Goal: Task Accomplishment & Management: Manage account settings

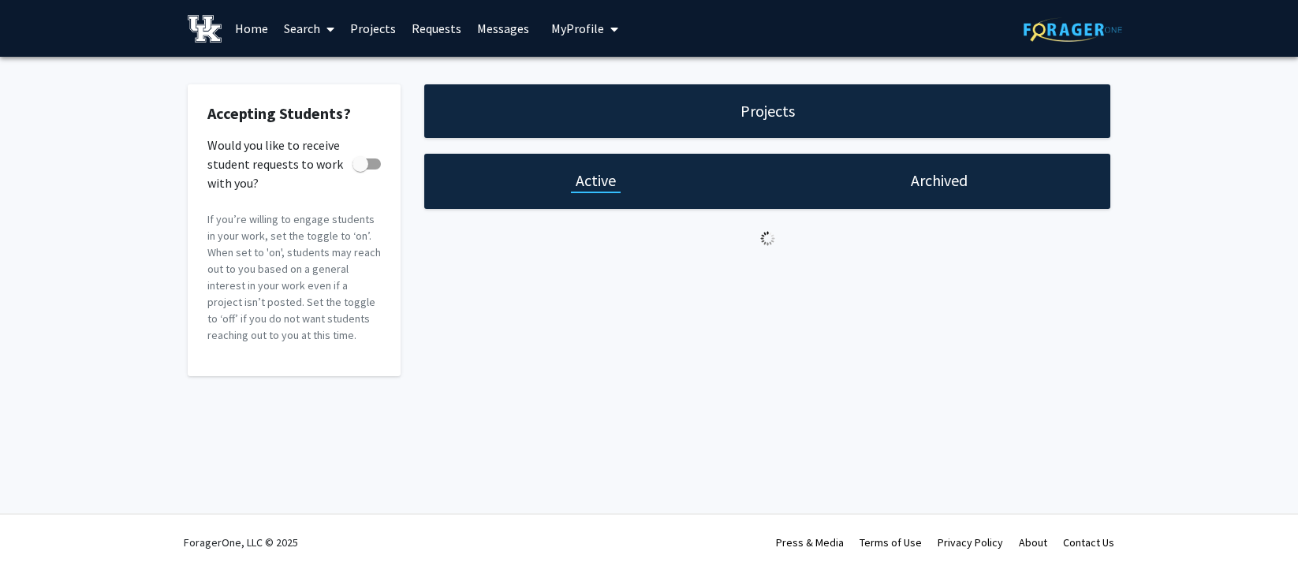
checkbox input "true"
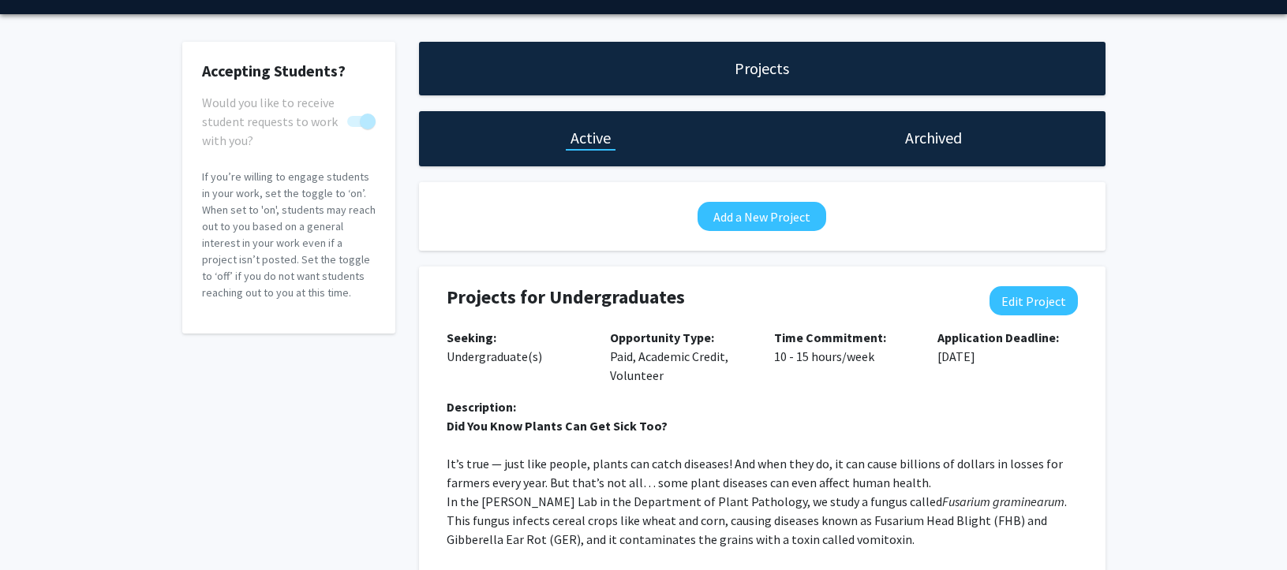
scroll to position [79, 0]
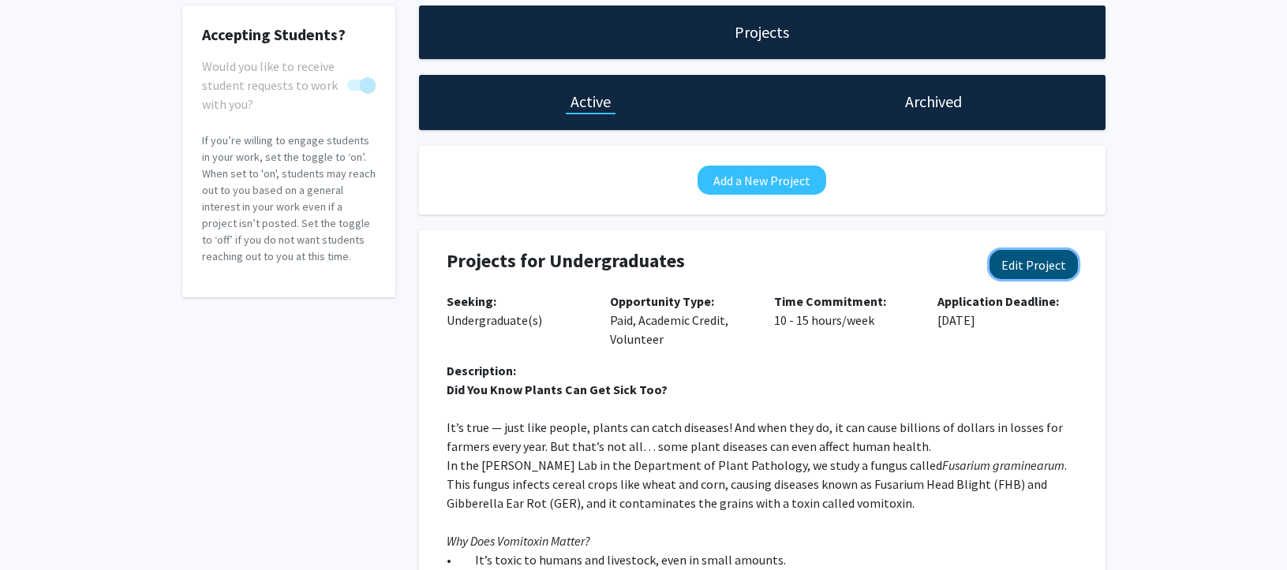
click at [1024, 268] on button "Edit Project" at bounding box center [1033, 264] width 88 height 29
select select "10 - 15"
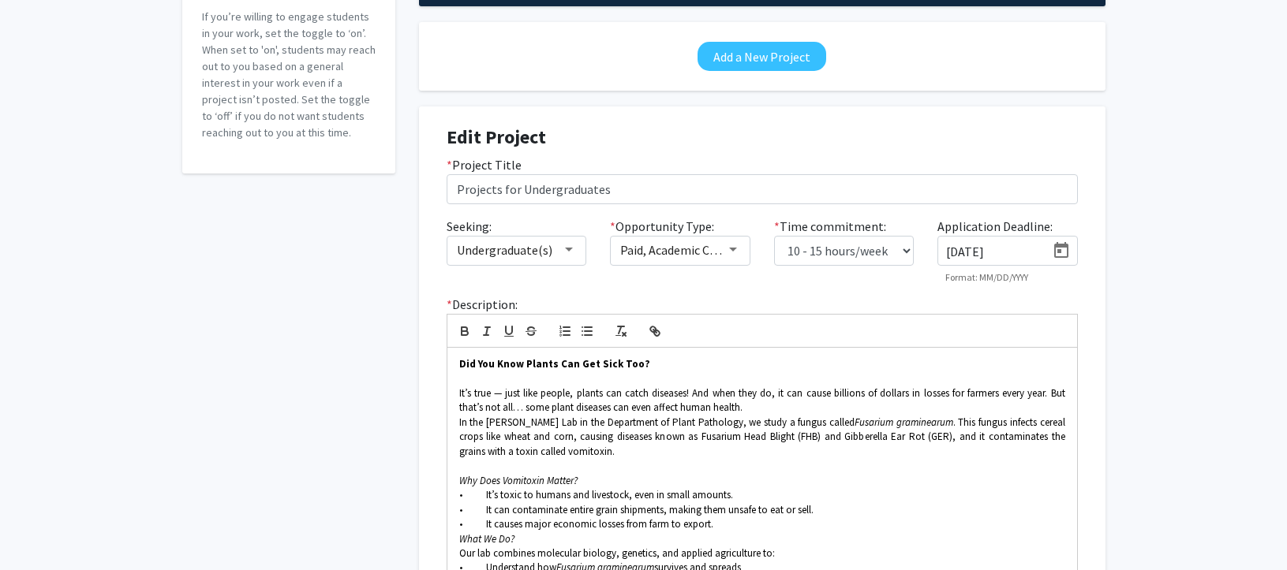
scroll to position [237, 0]
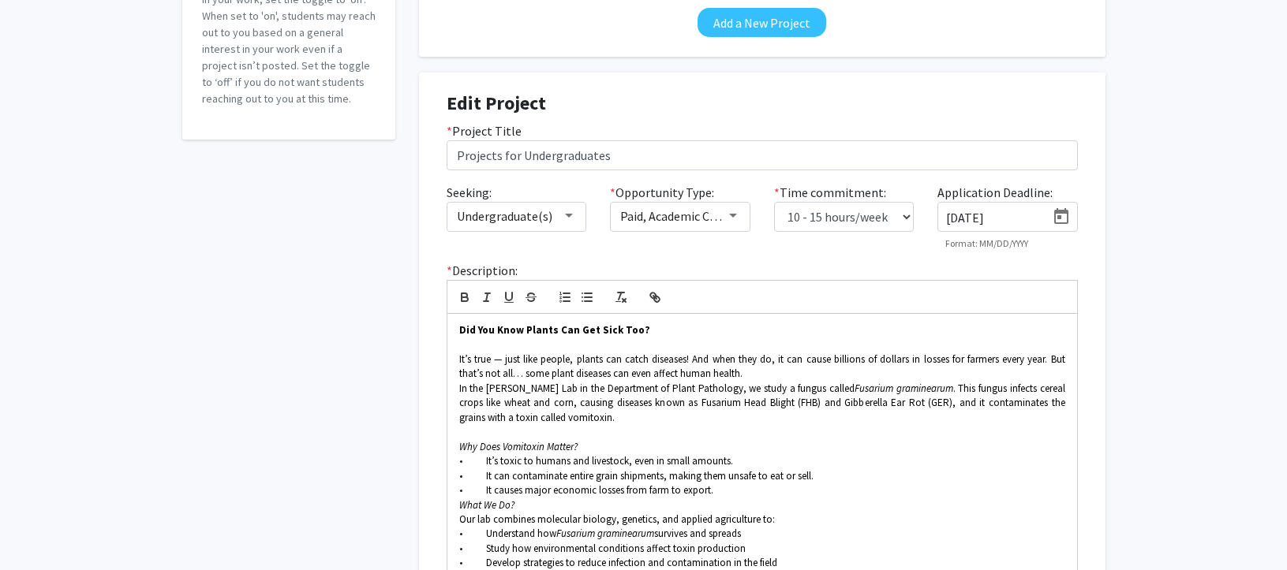
click at [1061, 216] on icon "Open calendar" at bounding box center [1061, 216] width 19 height 19
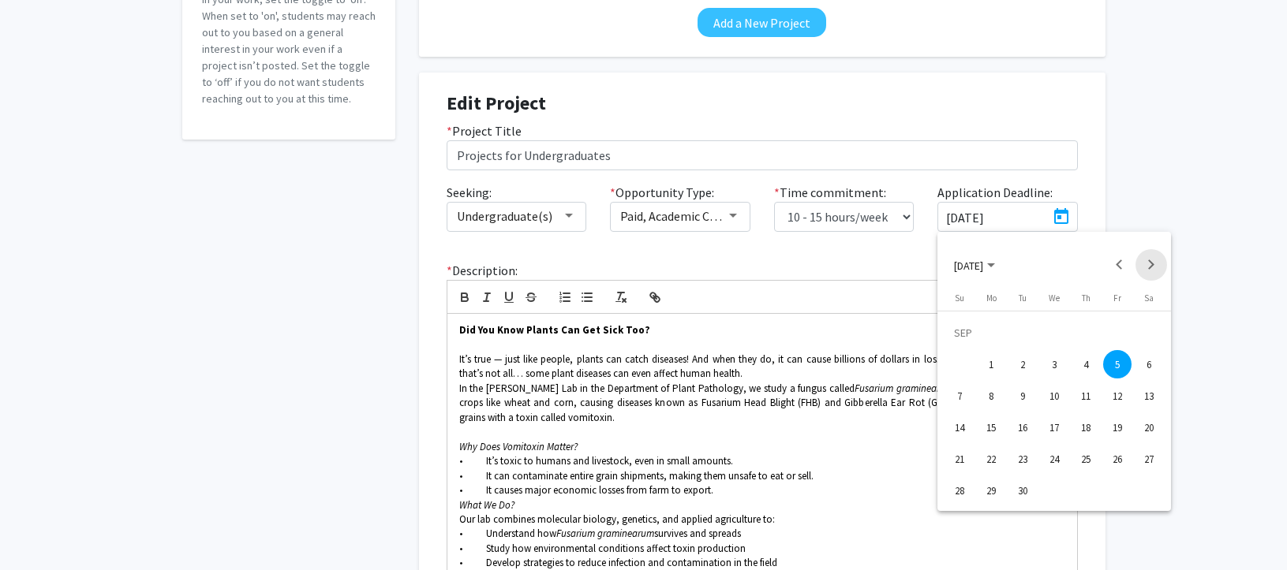
click at [1154, 263] on button "Next month" at bounding box center [1151, 265] width 32 height 32
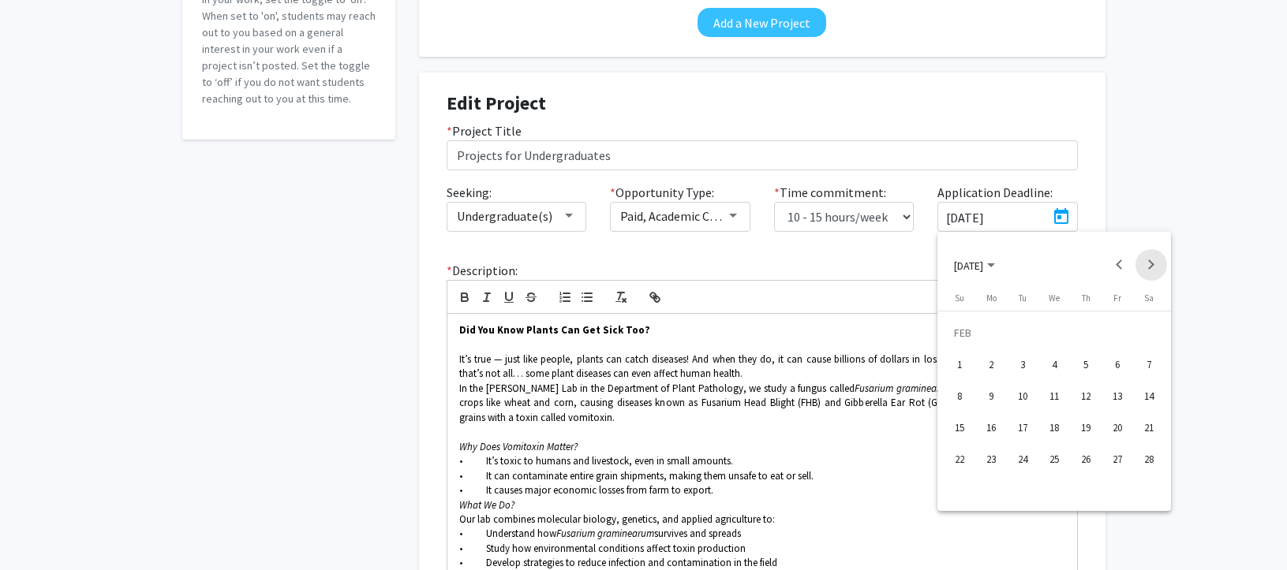
click at [1154, 263] on button "Next month" at bounding box center [1151, 265] width 32 height 32
click at [1119, 262] on button "Previous month" at bounding box center [1120, 265] width 32 height 32
click at [1117, 261] on button "Previous month" at bounding box center [1120, 265] width 32 height 32
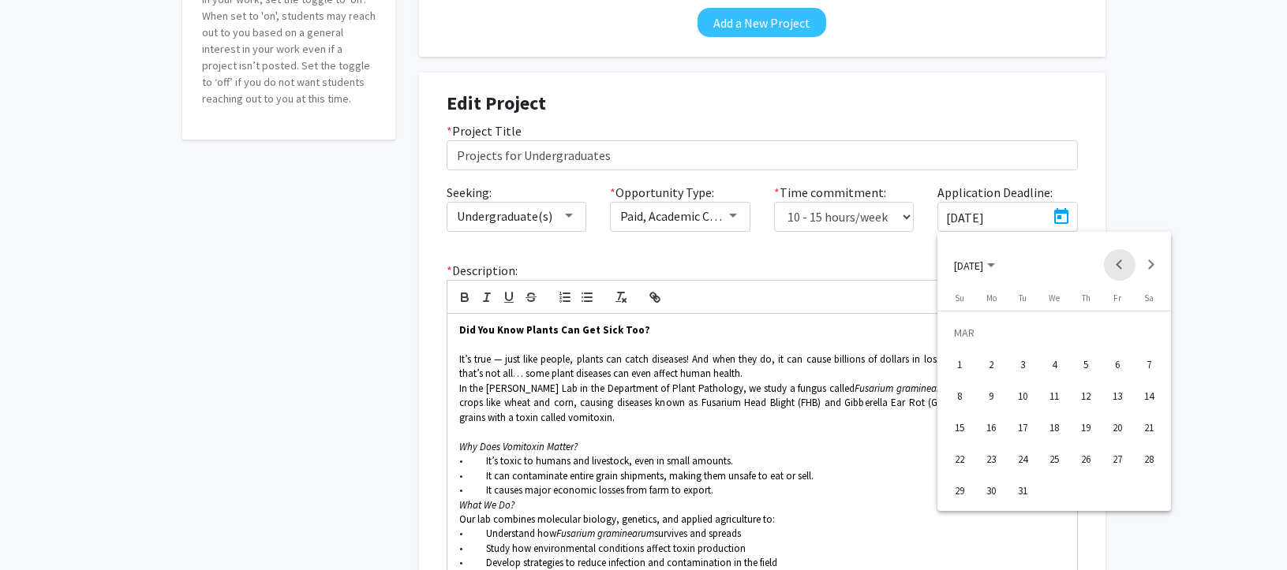
click at [1117, 261] on button "Previous month" at bounding box center [1120, 265] width 32 height 32
click at [1151, 261] on button "Next month" at bounding box center [1151, 265] width 32 height 32
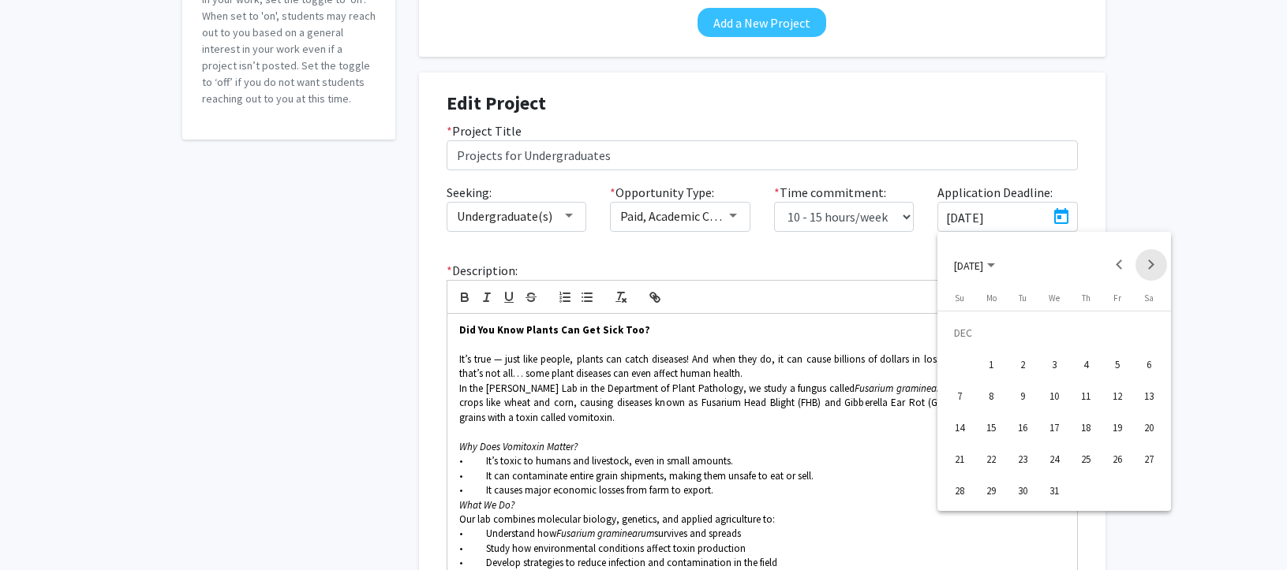
click at [1151, 261] on button "Next month" at bounding box center [1151, 265] width 32 height 32
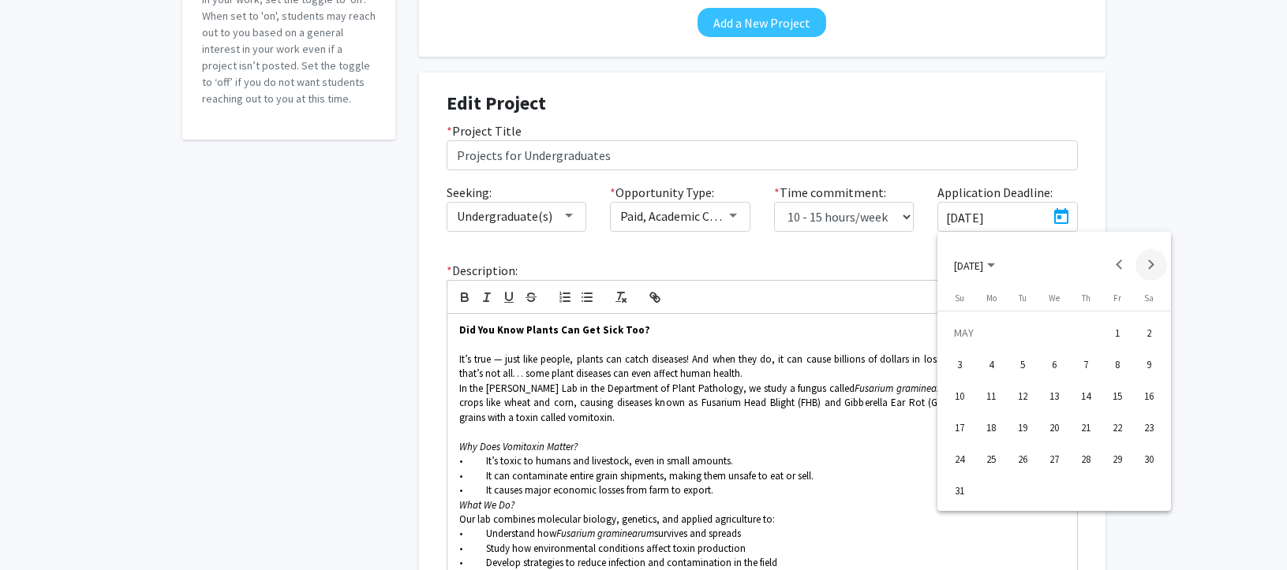
click at [1151, 261] on button "Next month" at bounding box center [1151, 265] width 32 height 32
click at [1025, 368] on div "1" at bounding box center [1022, 364] width 28 height 28
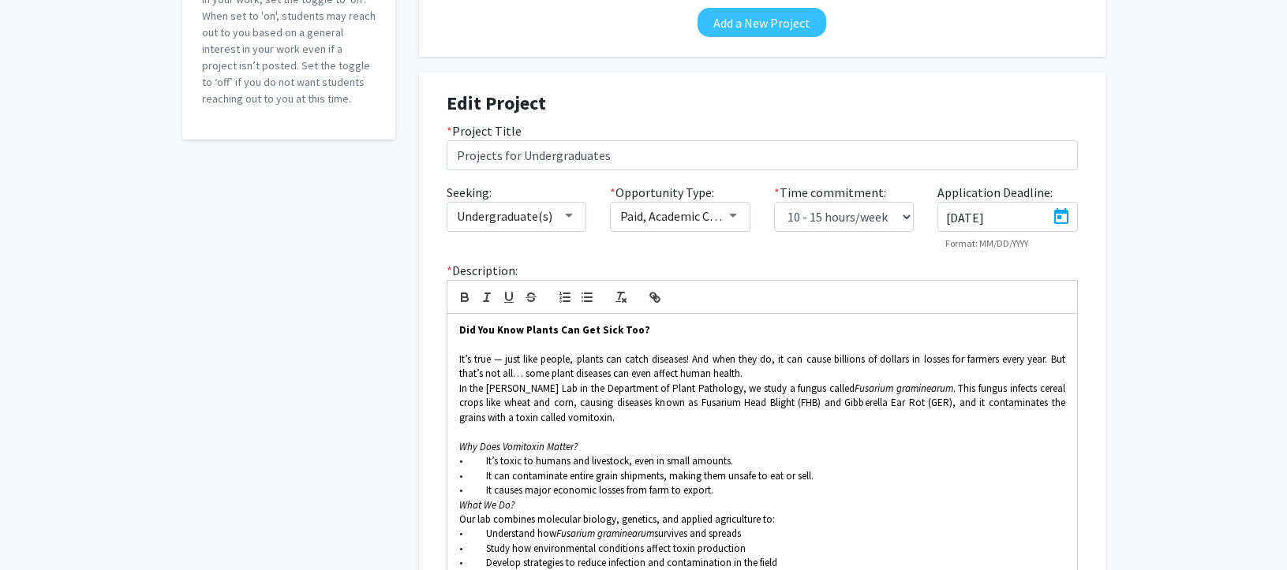
type input "[DATE]"
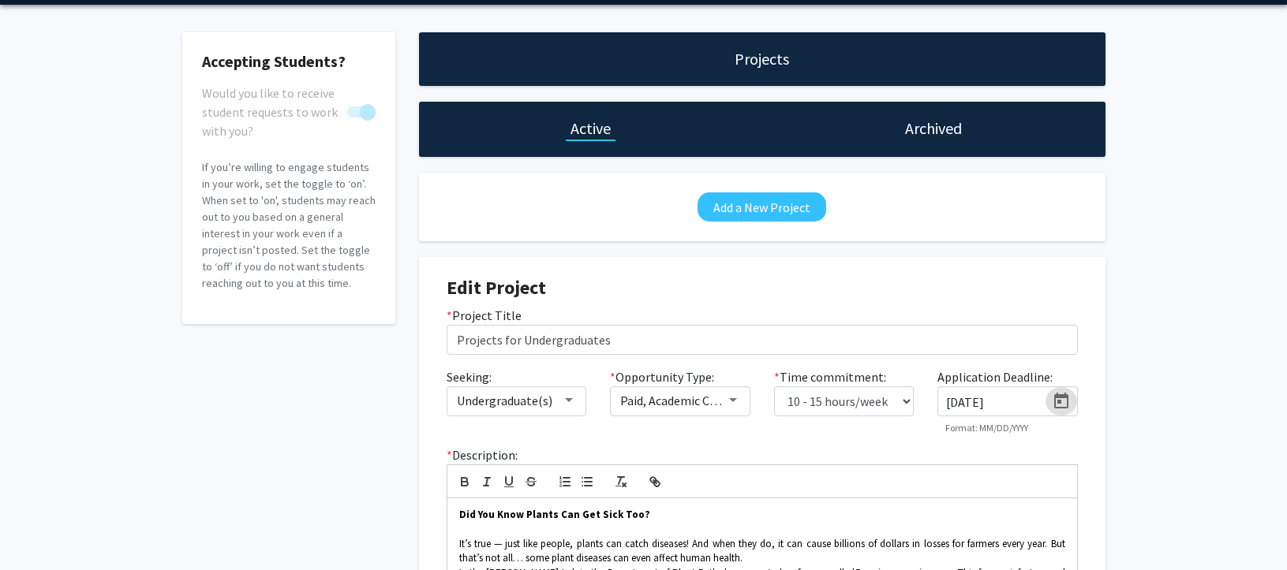
scroll to position [0, 0]
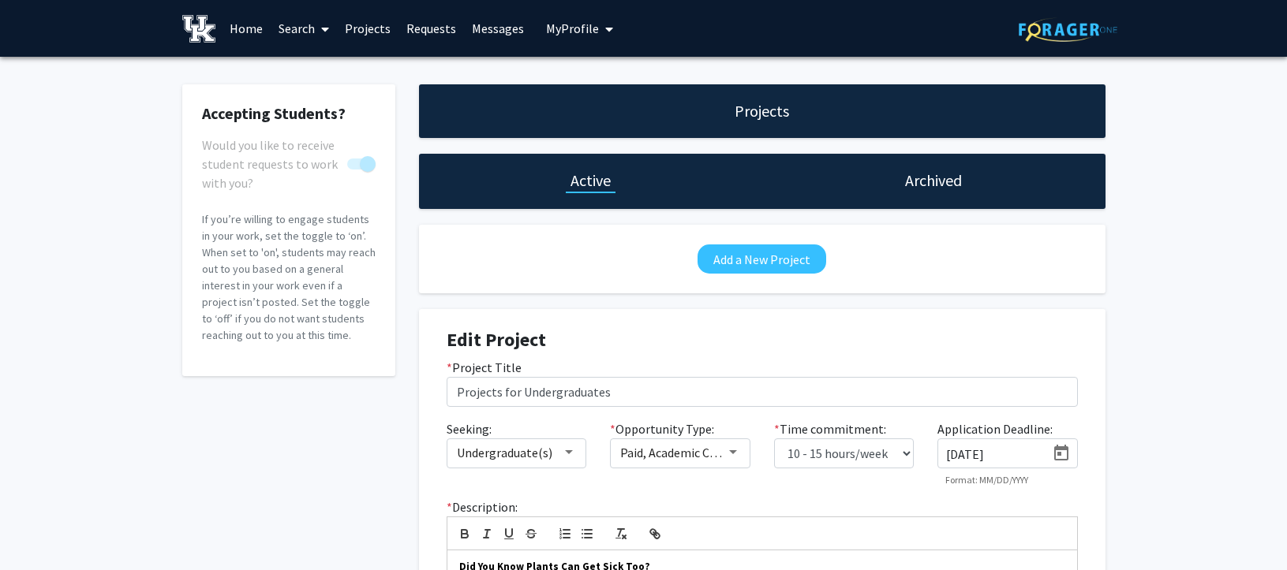
click at [607, 33] on icon "My profile dropdown to access profile and logout" at bounding box center [609, 29] width 8 height 13
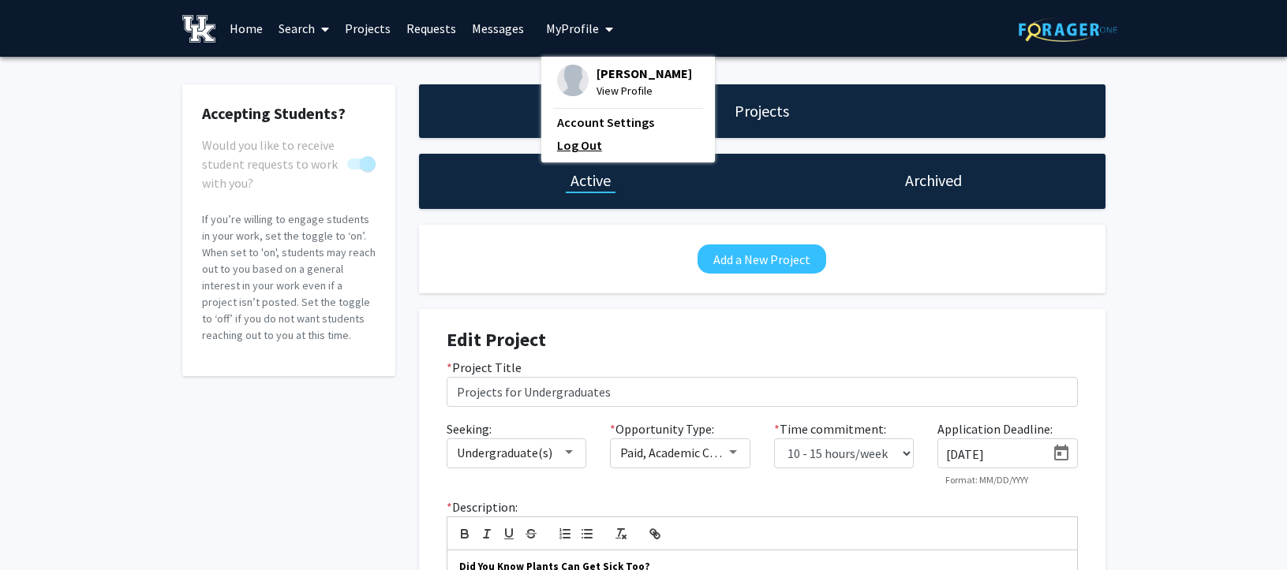
click at [581, 147] on link "Log Out" at bounding box center [628, 145] width 142 height 19
